Goal: Task Accomplishment & Management: Use online tool/utility

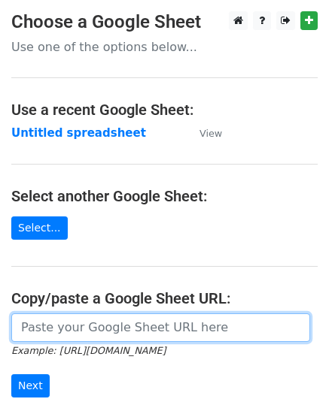
click at [100, 319] on input "url" at bounding box center [160, 327] width 298 height 29
click at [101, 319] on input "url" at bounding box center [160, 327] width 298 height 29
paste input "https://docs.google.com/spreadsheets/d/1i6MJCMGE_NuT9V0c9BNttBxkXljw6GDjWw68ceW…"
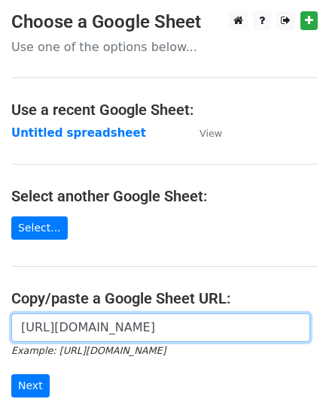
scroll to position [0, 335]
type input "https://docs.google.com/spreadsheets/d/1i6MJCMGE_NuT9V0c9BNttBxkXljw6GDjWw68ceW…"
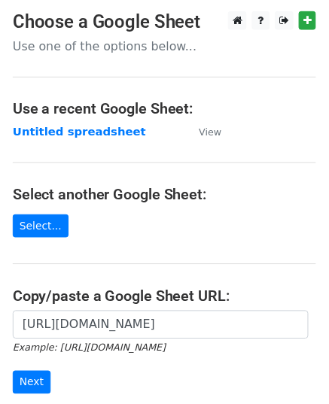
scroll to position [0, 0]
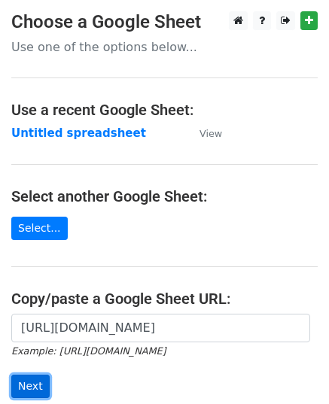
click at [23, 378] on input "Next" at bounding box center [30, 385] width 38 height 23
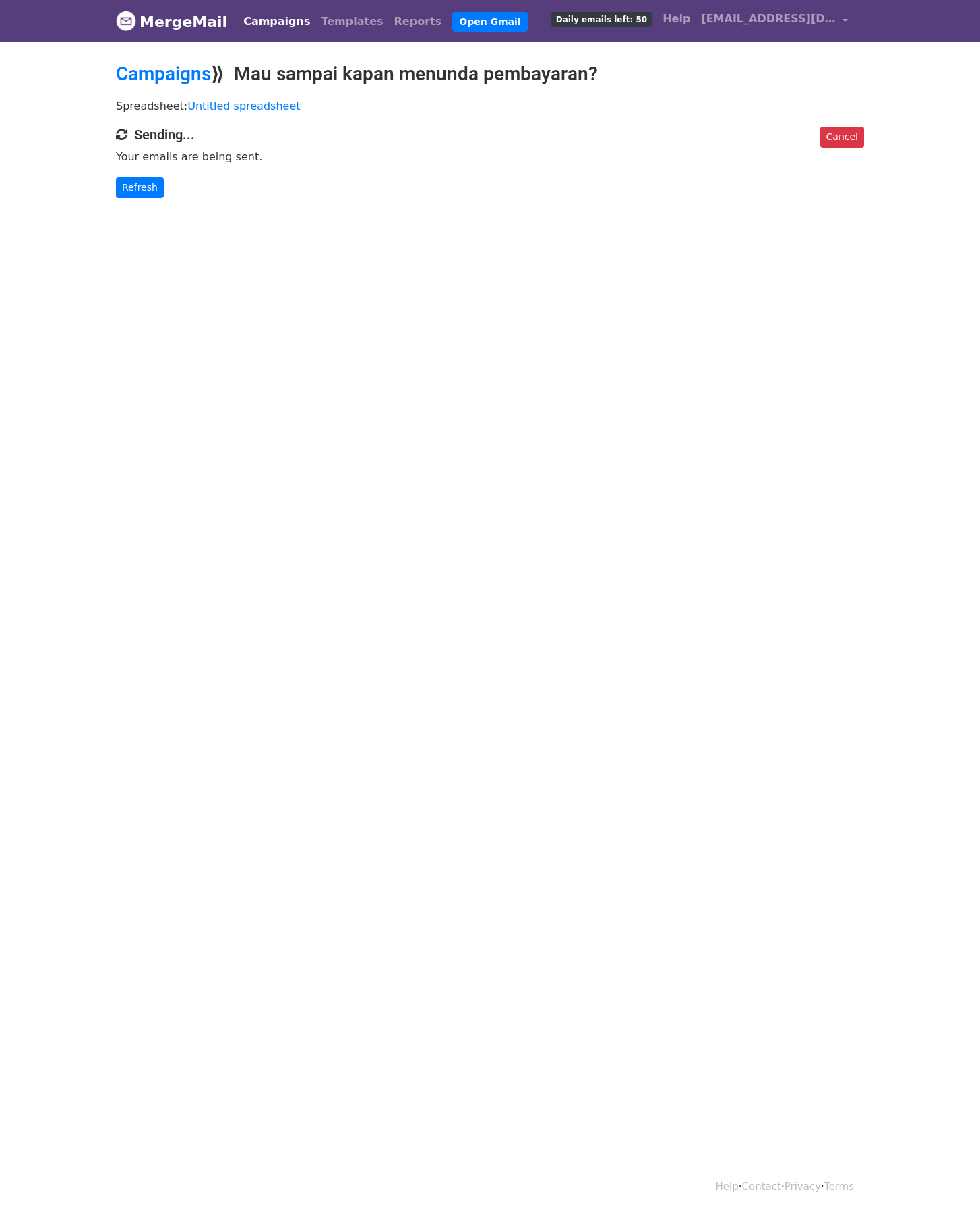
click at [134, 200] on body "MergeMail Campaigns Templates Reports Open Gmail Daily emails left: 50 Help ato…" at bounding box center [490, 126] width 980 height 252
click at [134, 194] on link "Refresh" at bounding box center [139, 187] width 48 height 21
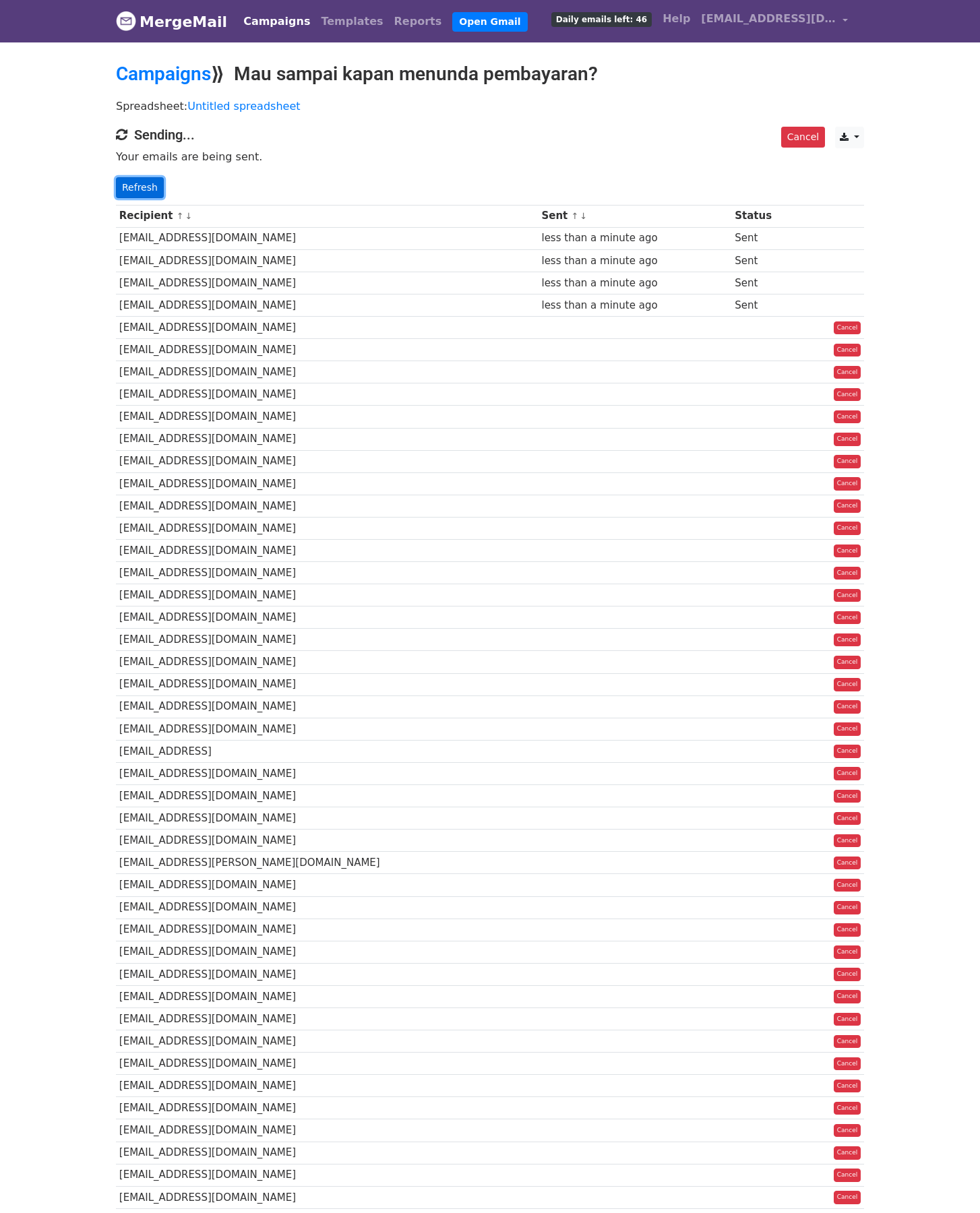
click at [158, 184] on link "Refresh" at bounding box center [139, 187] width 48 height 21
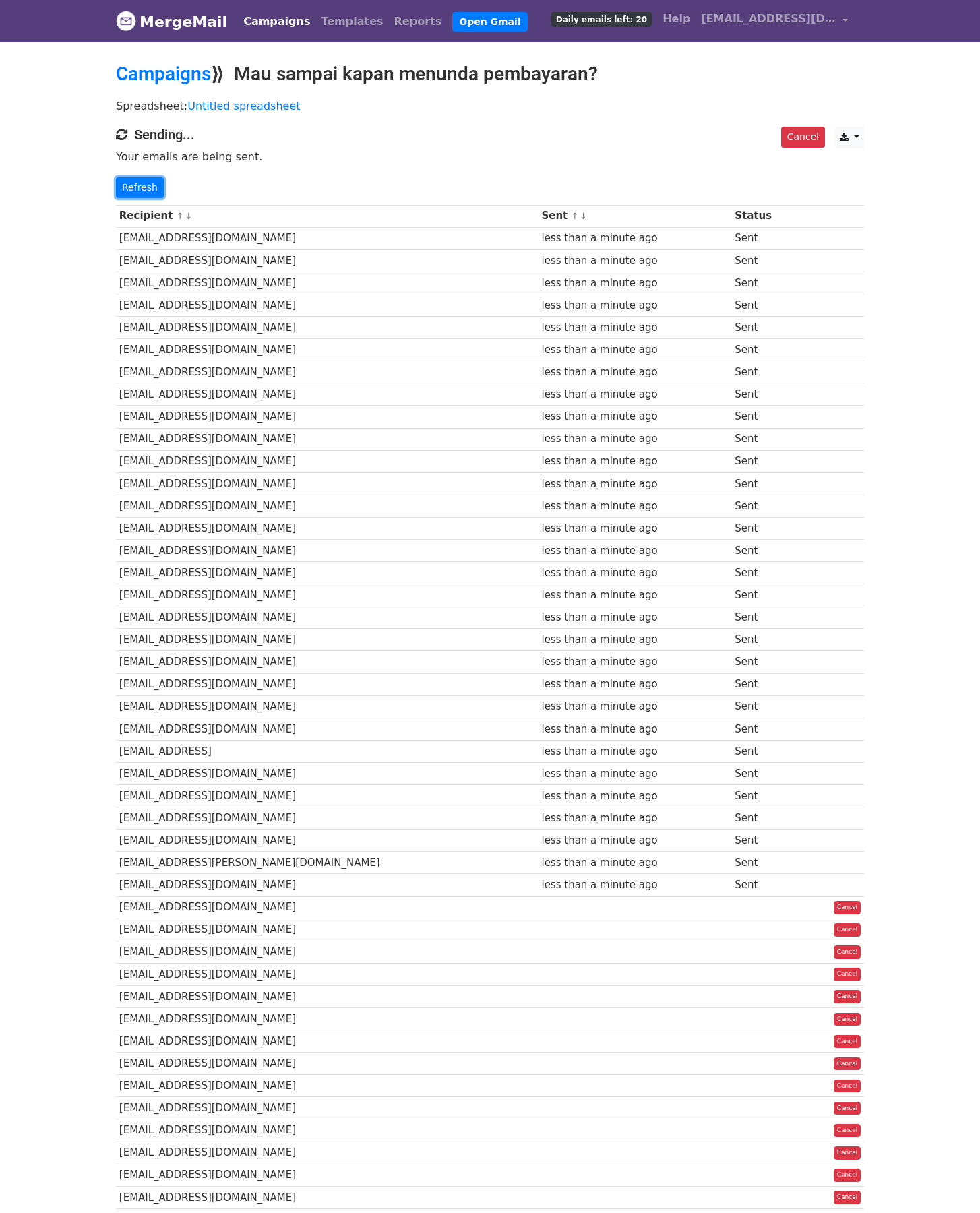
click at [158, 184] on link "Refresh" at bounding box center [139, 187] width 48 height 21
